Goal: Obtain resource: Download file/media

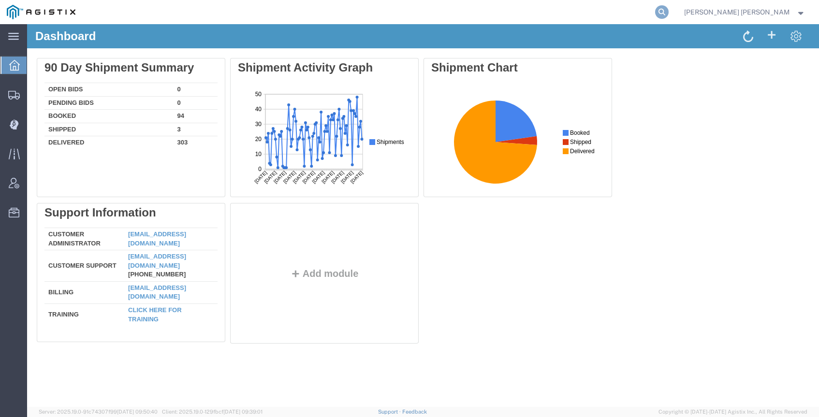
click at [669, 10] on icon at bounding box center [662, 12] width 14 height 14
click at [639, 14] on input "search" at bounding box center [508, 11] width 294 height 23
paste input "55568465"
type input "55568465"
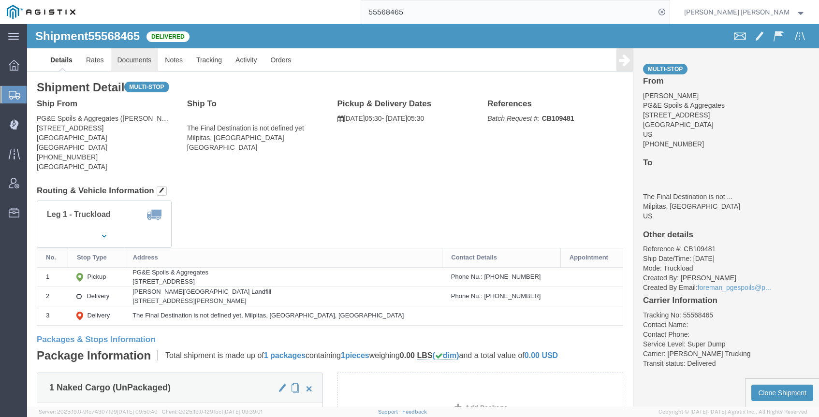
click link "Documents"
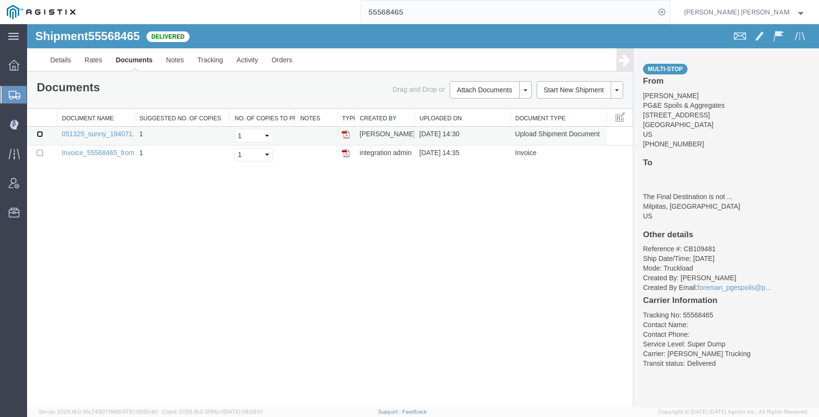
click at [42, 134] on input "checkbox" at bounding box center [40, 134] width 6 height 6
checkbox input "true"
click at [489, 102] on link "Print Documents" at bounding box center [489, 106] width 84 height 15
